Goal: Task Accomplishment & Management: Use online tool/utility

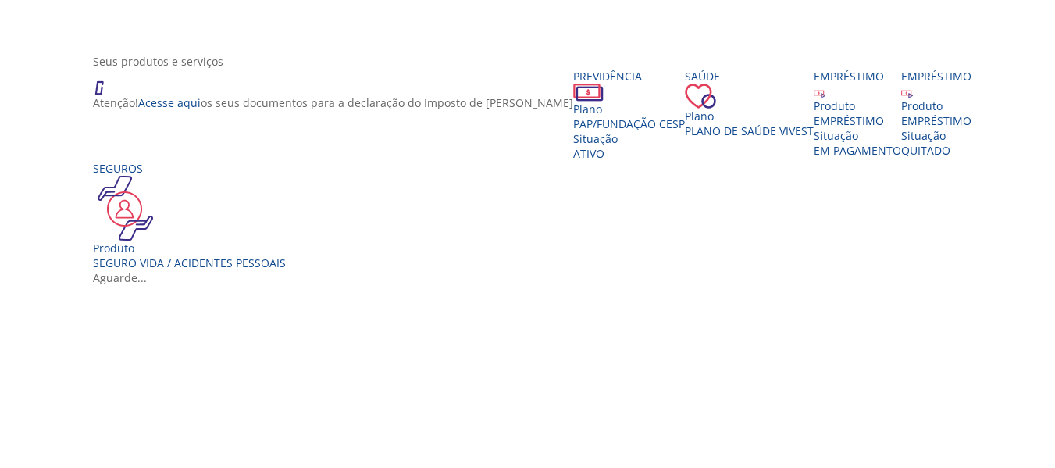
scroll to position [391, 0]
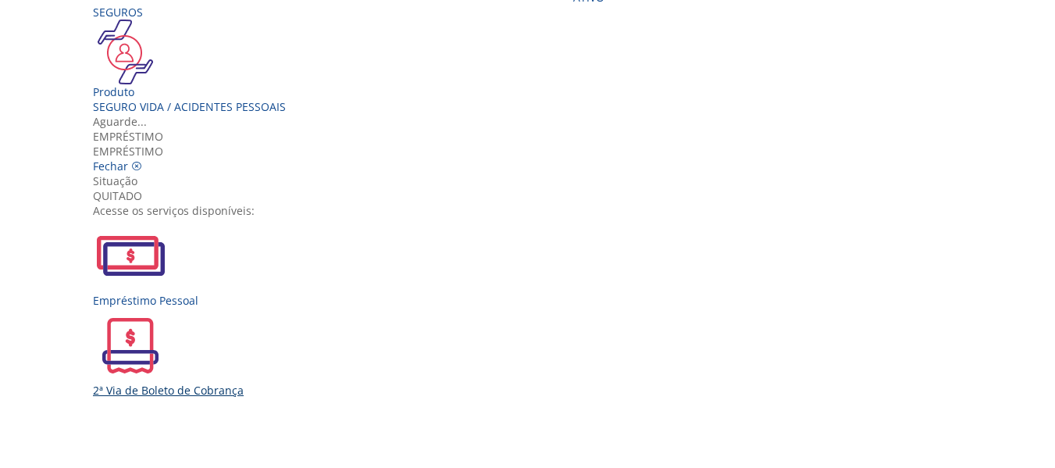
click at [452, 308] on div "2ª Via de Boleto de Cobrança" at bounding box center [533, 353] width 881 height 90
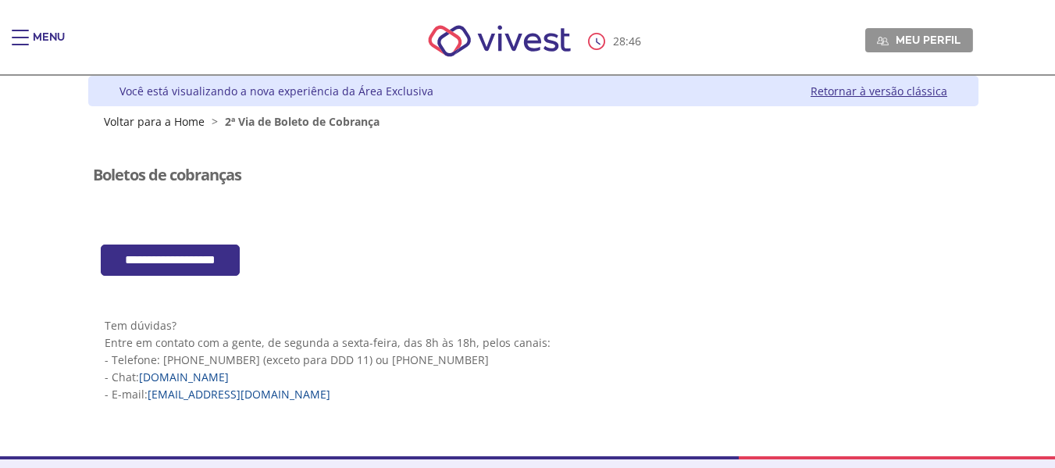
click at [177, 259] on input "**********" at bounding box center [170, 261] width 139 height 32
click at [25, 34] on div "Main header" at bounding box center [20, 45] width 17 height 31
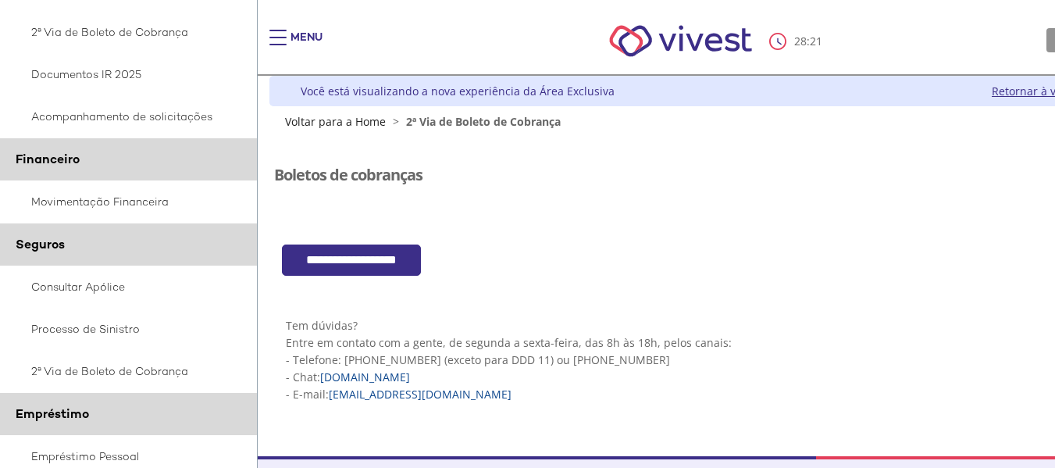
scroll to position [413, 0]
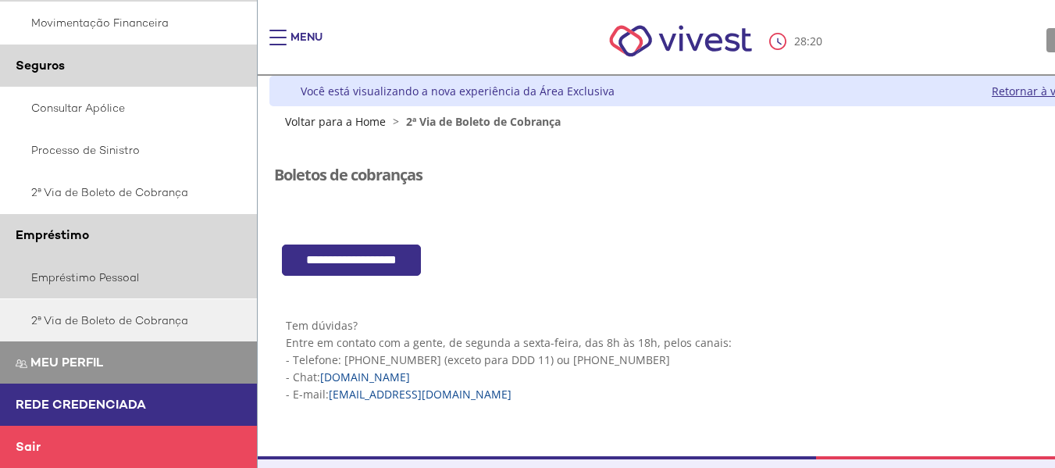
click at [105, 275] on link "Empréstimo Pessoal" at bounding box center [129, 277] width 258 height 42
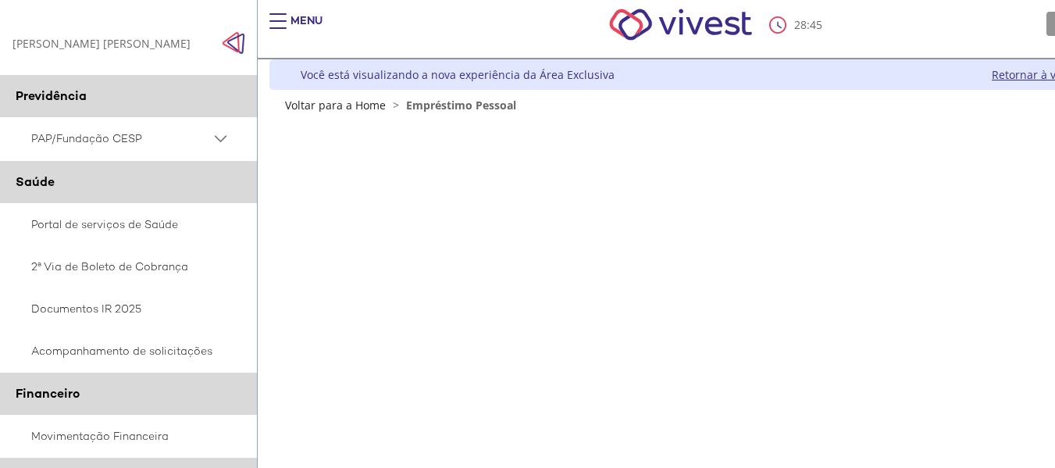
scroll to position [251, 0]
